Goal: Information Seeking & Learning: Learn about a topic

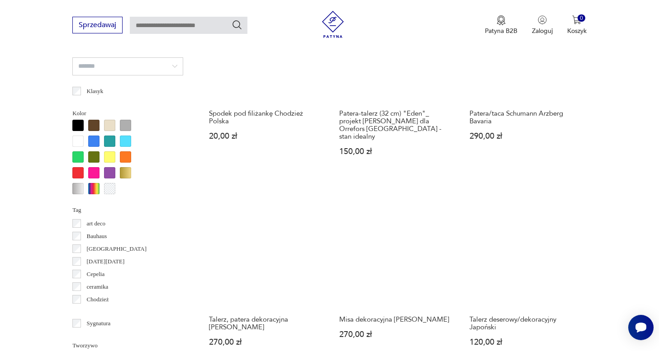
scroll to position [814, 0]
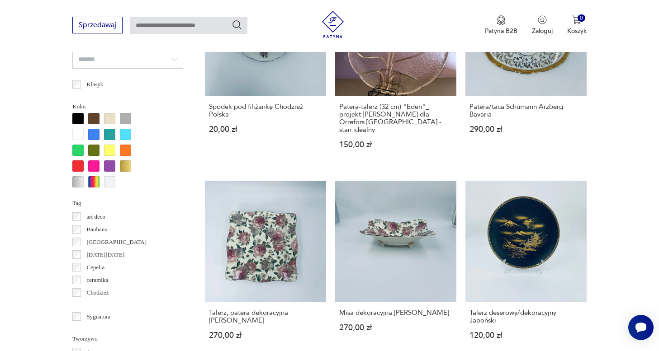
click at [104, 282] on p "ceramika" at bounding box center [98, 280] width 22 height 10
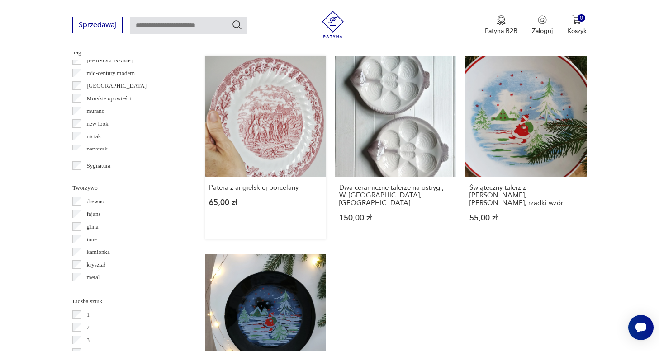
scroll to position [970, 0]
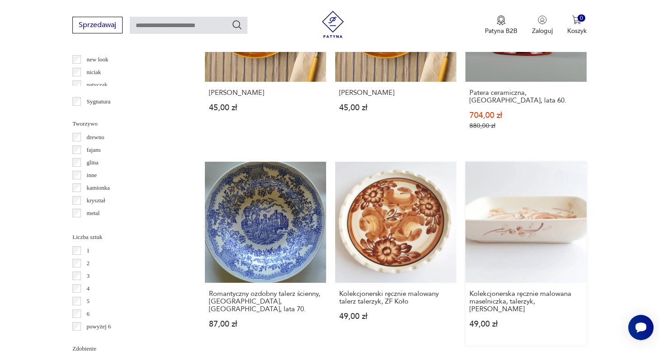
scroll to position [1037, 0]
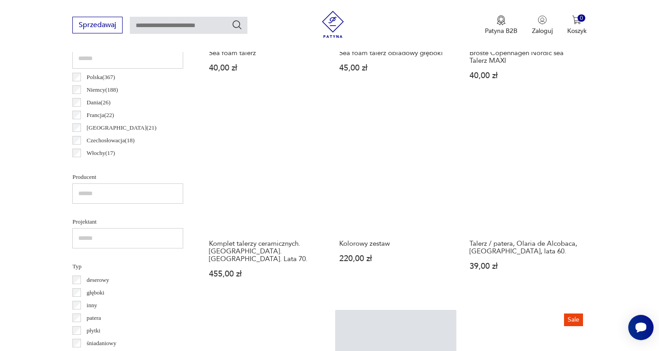
scroll to position [510, 0]
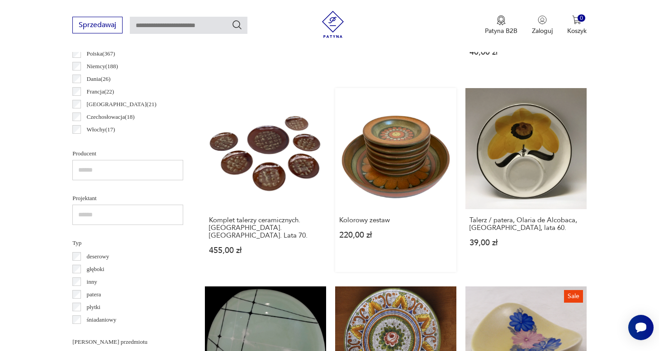
click at [335, 155] on link "Kolorowy zestaw 220,00 zł" at bounding box center [395, 180] width 121 height 184
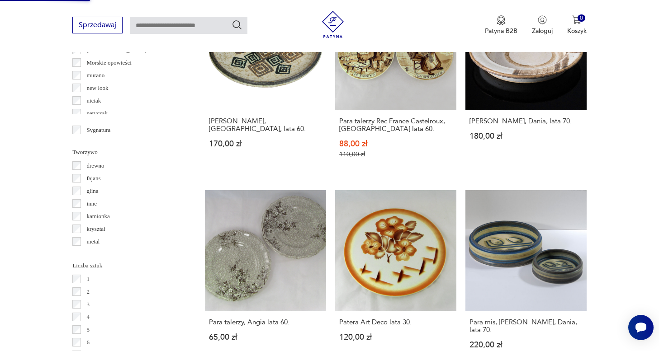
scroll to position [1029, 0]
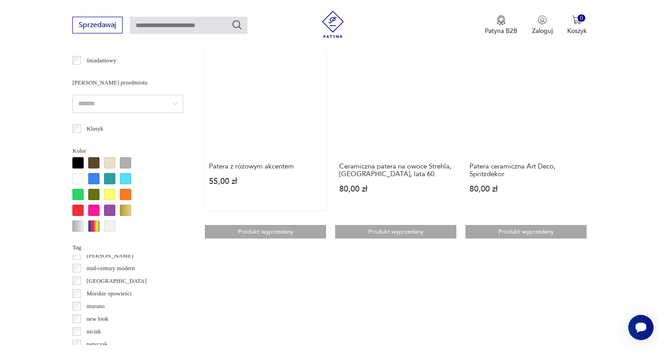
scroll to position [807, 0]
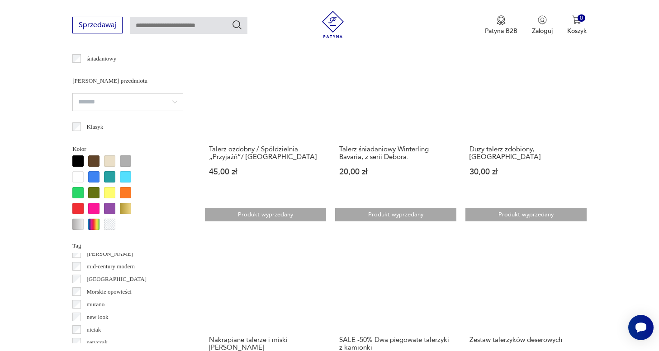
scroll to position [754, 0]
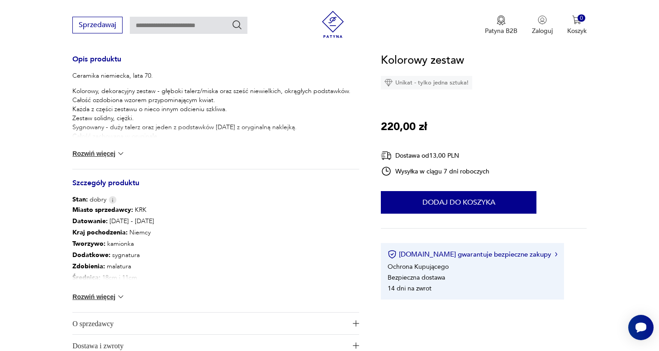
scroll to position [382, 0]
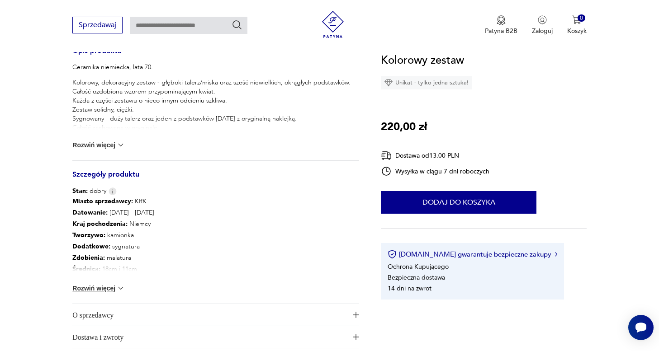
click at [109, 289] on button "Rozwiń więcej" at bounding box center [98, 288] width 52 height 9
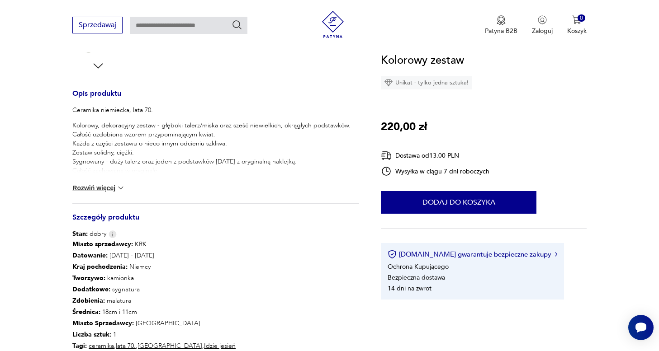
scroll to position [322, 0]
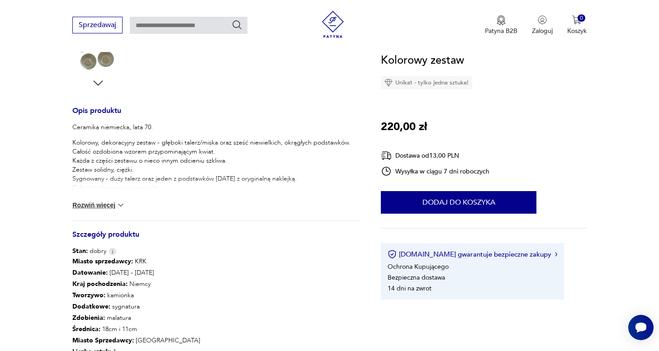
click at [101, 209] on button "Rozwiń więcej" at bounding box center [98, 205] width 52 height 9
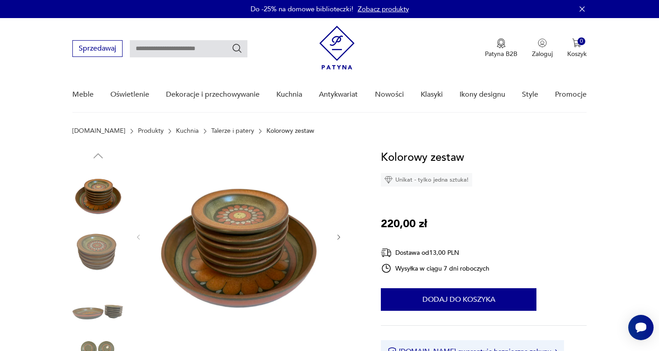
scroll to position [0, 0]
click at [211, 135] on link "Talerze i patery" at bounding box center [232, 131] width 43 height 7
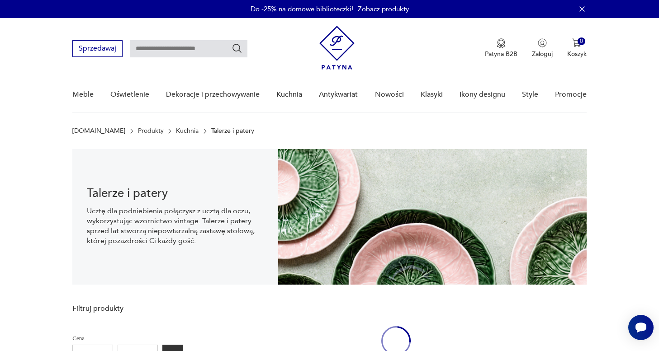
scroll to position [14, 0]
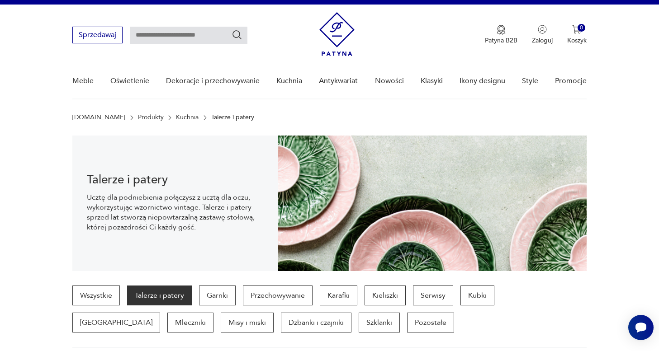
click at [147, 299] on p "Talerze i patery" at bounding box center [159, 296] width 65 height 20
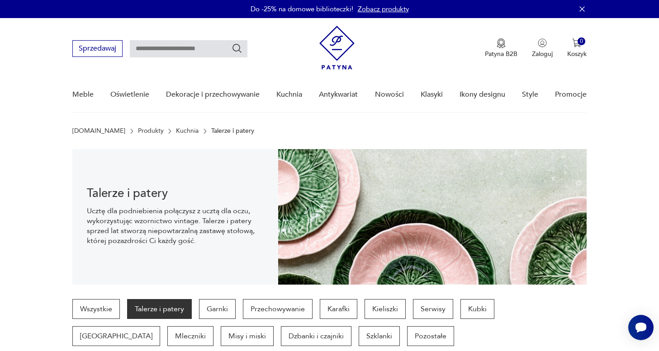
scroll to position [0, 0]
click at [197, 48] on input "text" at bounding box center [189, 48] width 118 height 17
type input "**********"
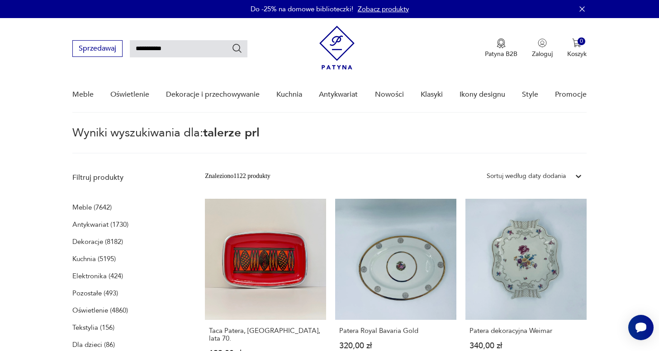
type input "**********"
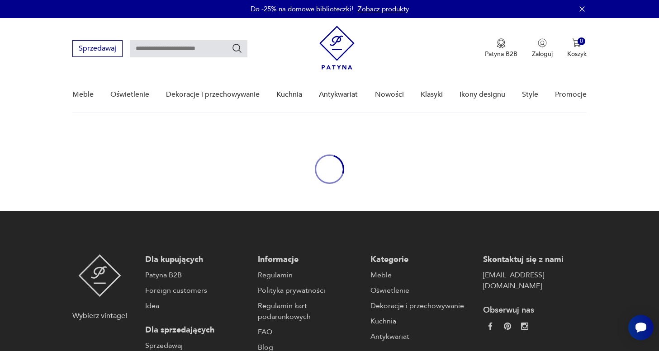
type input "**********"
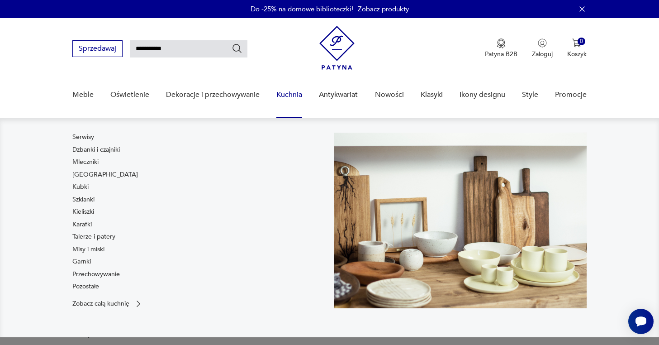
click at [285, 98] on link "Kuchnia" at bounding box center [289, 94] width 26 height 35
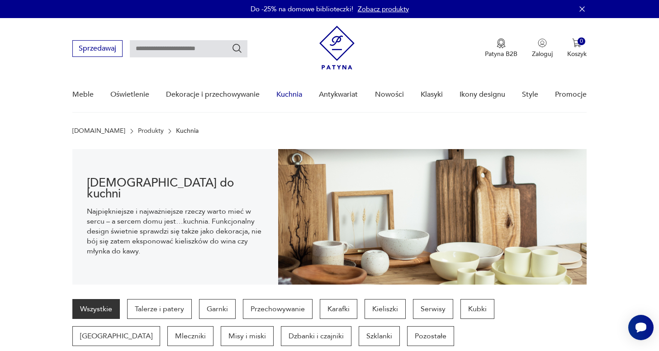
scroll to position [90, 0]
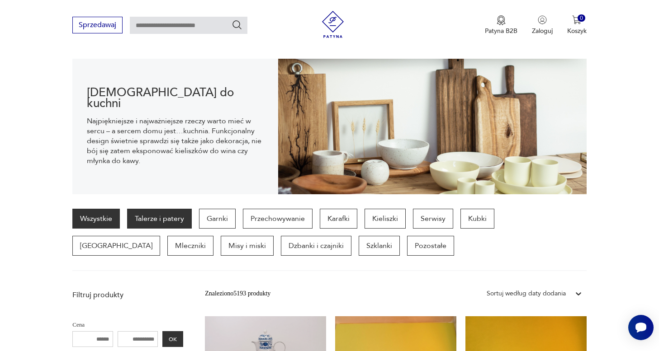
click at [137, 213] on p "Talerze i patery" at bounding box center [159, 219] width 65 height 20
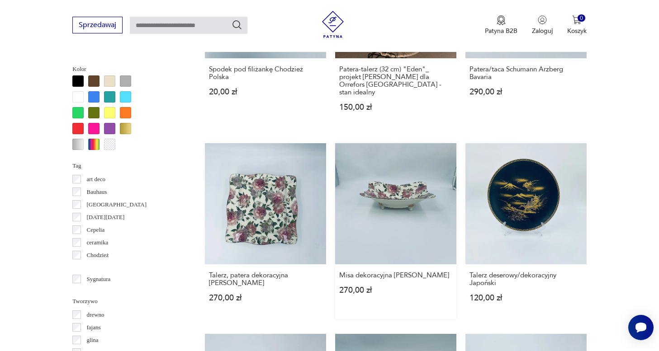
scroll to position [890, 0]
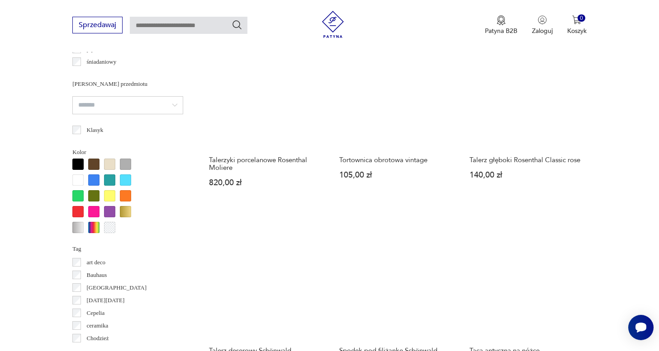
scroll to position [769, 0]
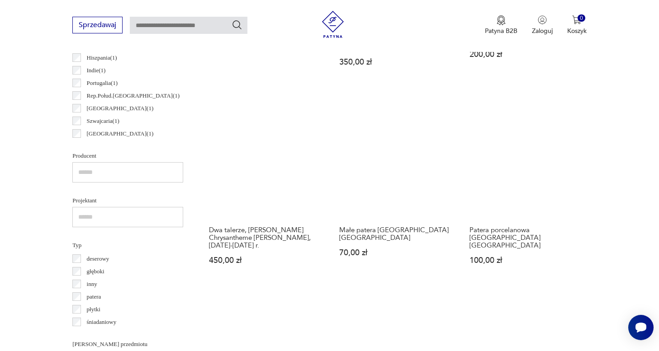
scroll to position [423, 0]
